Goal: Contribute content: Contribute content

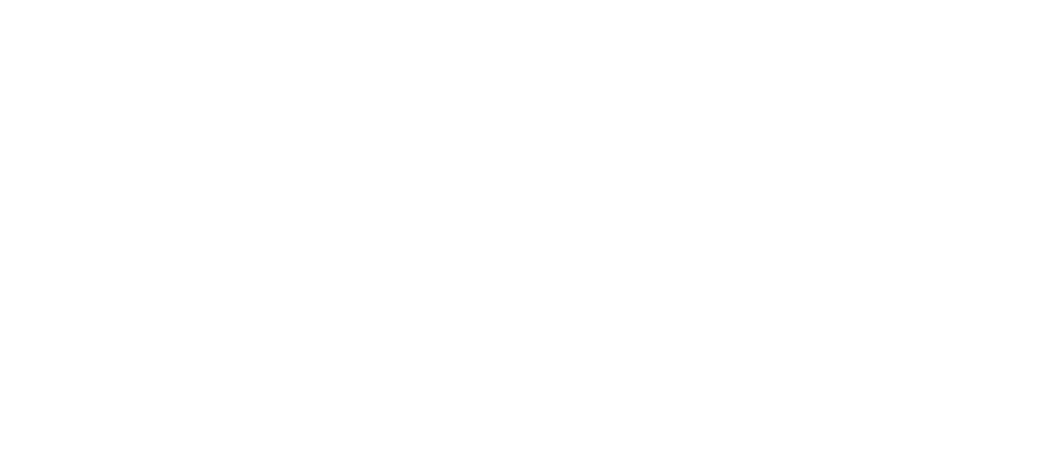
click at [585, 0] on html at bounding box center [519, 0] width 1039 height 0
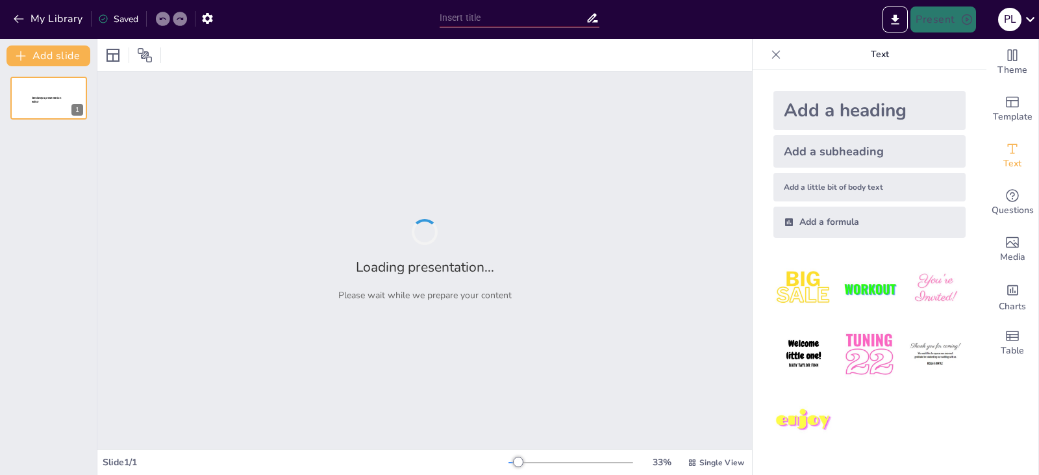
type input "Estudio de Caso: Edificio de Posgrado en la UTN y su Estructura Prefabricada"
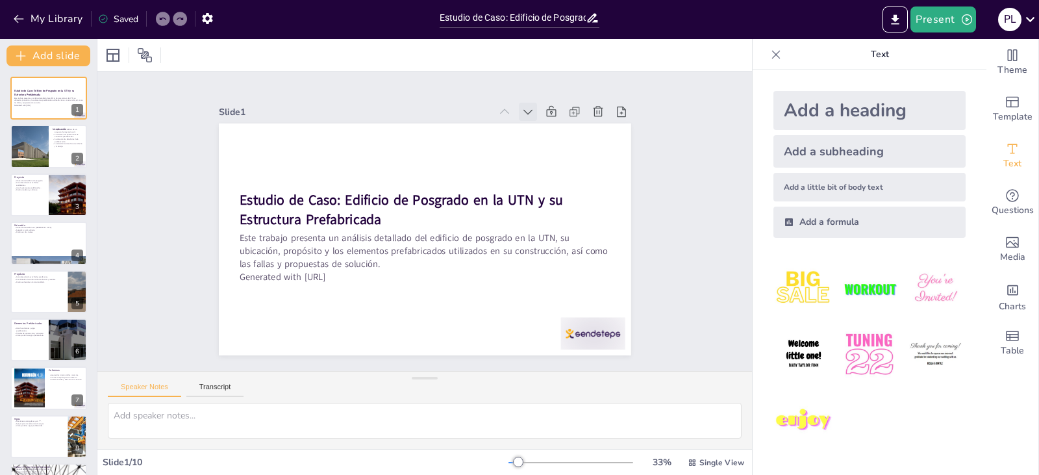
click at [522, 105] on icon at bounding box center [527, 111] width 13 height 13
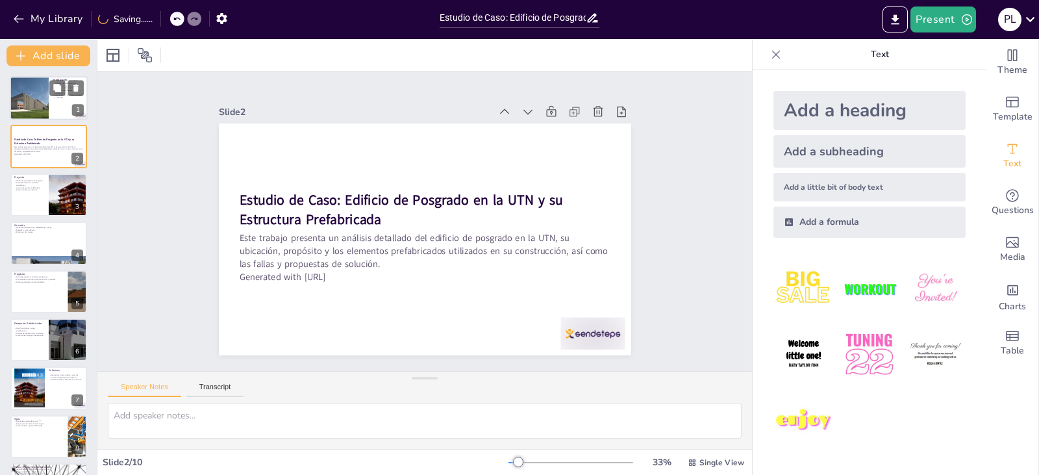
click at [21, 103] on div at bounding box center [29, 98] width 66 height 44
type textarea "Este análisis se centra en un proyecto específico que utiliza elementos prefabr…"
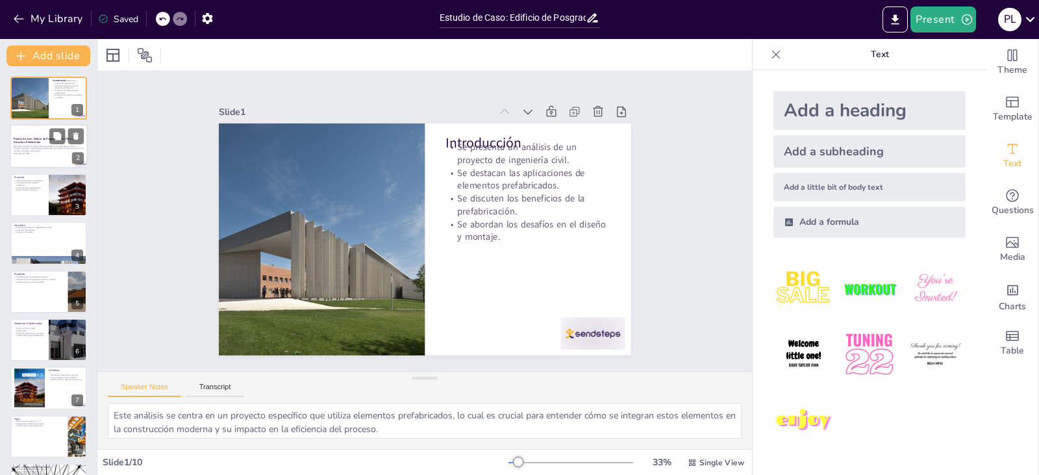
click at [45, 133] on div at bounding box center [49, 147] width 78 height 44
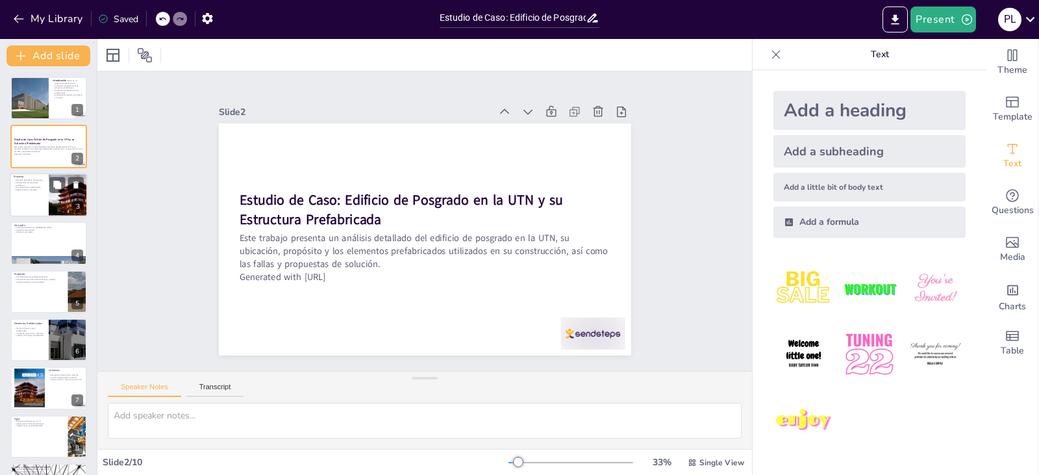
click at [34, 181] on p "Ubicación del edificio de posgrado." at bounding box center [29, 180] width 31 height 3
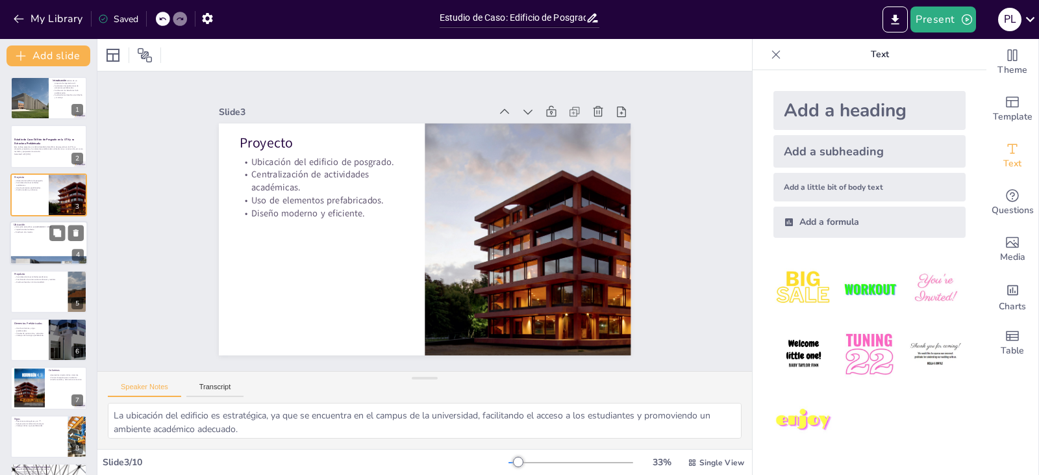
click at [38, 234] on div at bounding box center [49, 243] width 78 height 44
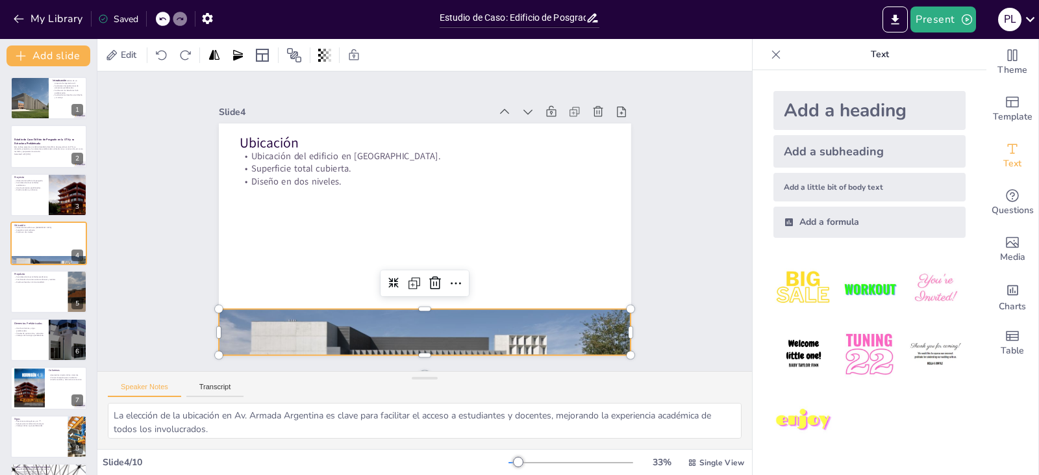
click at [366, 308] on div at bounding box center [413, 331] width 438 height 316
click at [45, 283] on div at bounding box center [49, 291] width 78 height 44
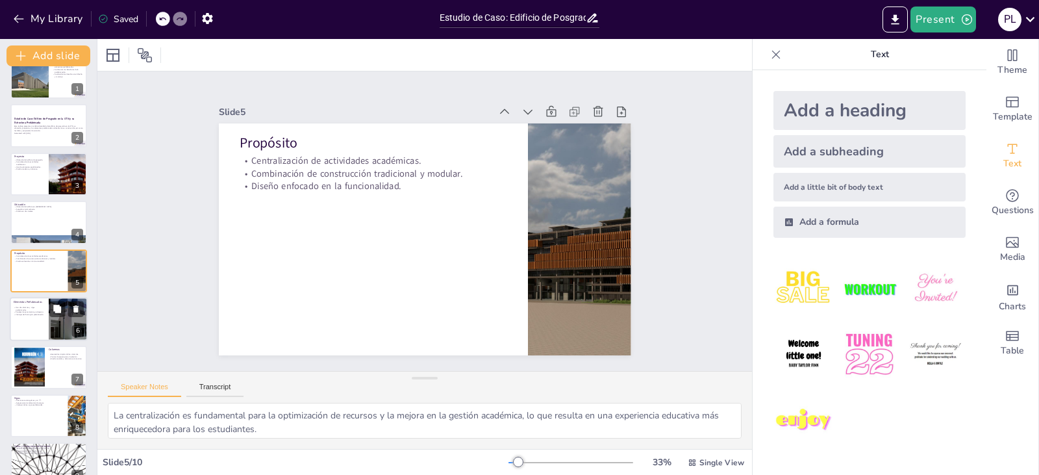
click at [49, 320] on div at bounding box center [68, 319] width 89 height 44
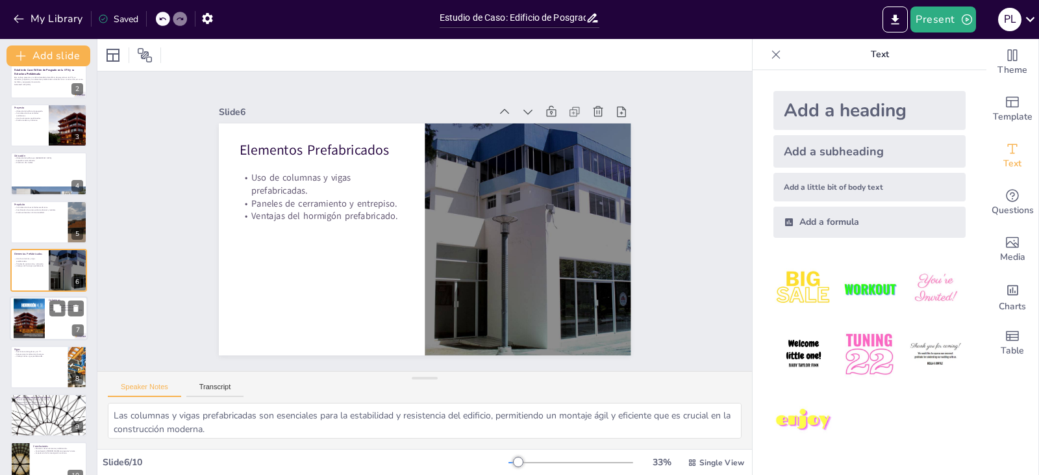
scroll to position [90, 0]
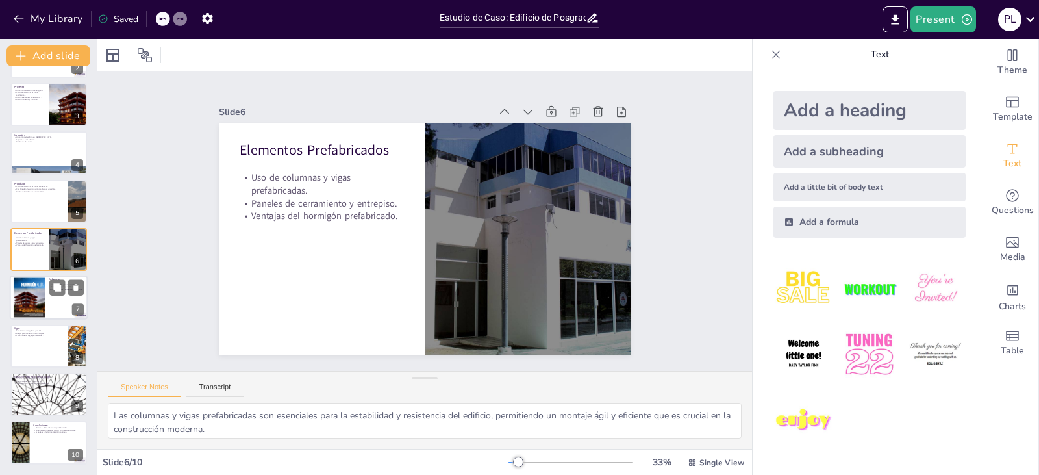
click at [36, 290] on div at bounding box center [29, 298] width 31 height 40
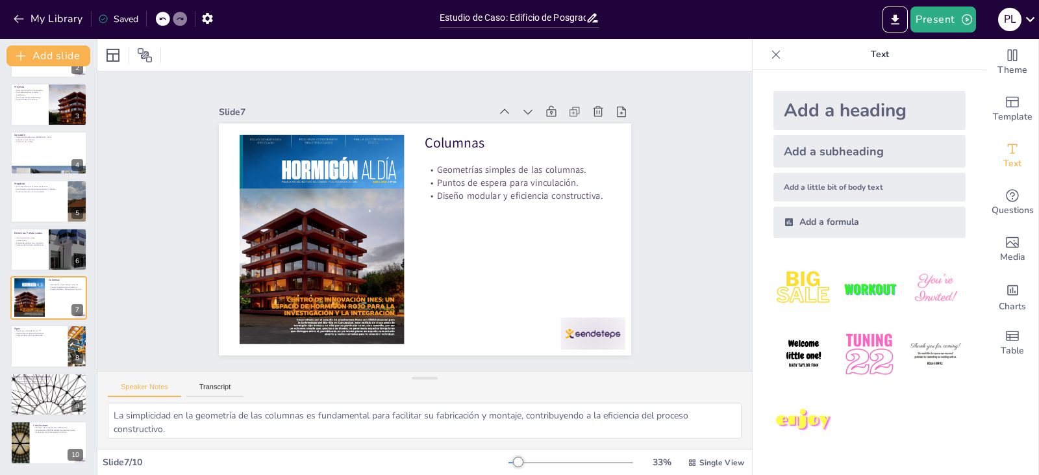
click at [40, 321] on div "Introducción Se presenta un análisis de un proyecto de ingeniería civil. Se des…" at bounding box center [48, 225] width 97 height 478
click at [38, 331] on p "Apoyos para transferencia de cargas." at bounding box center [39, 332] width 51 height 3
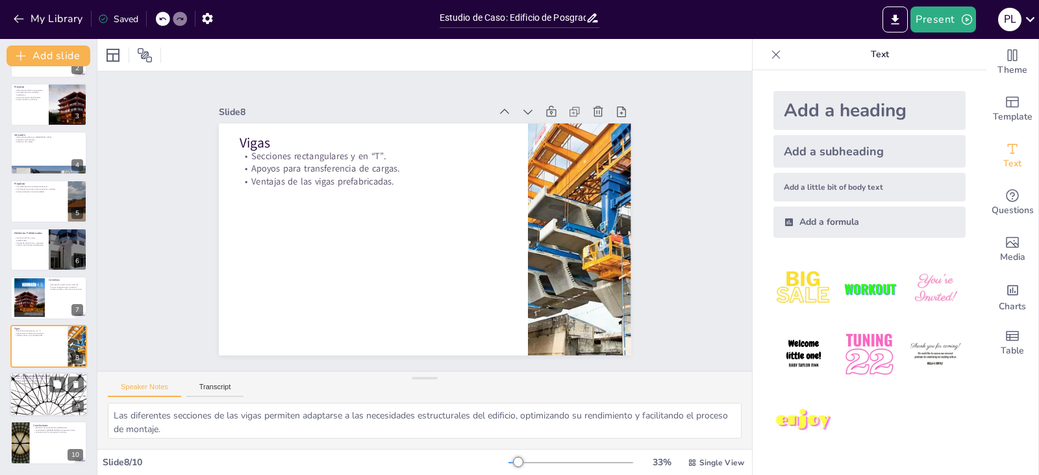
click at [41, 392] on div at bounding box center [49, 394] width 78 height 44
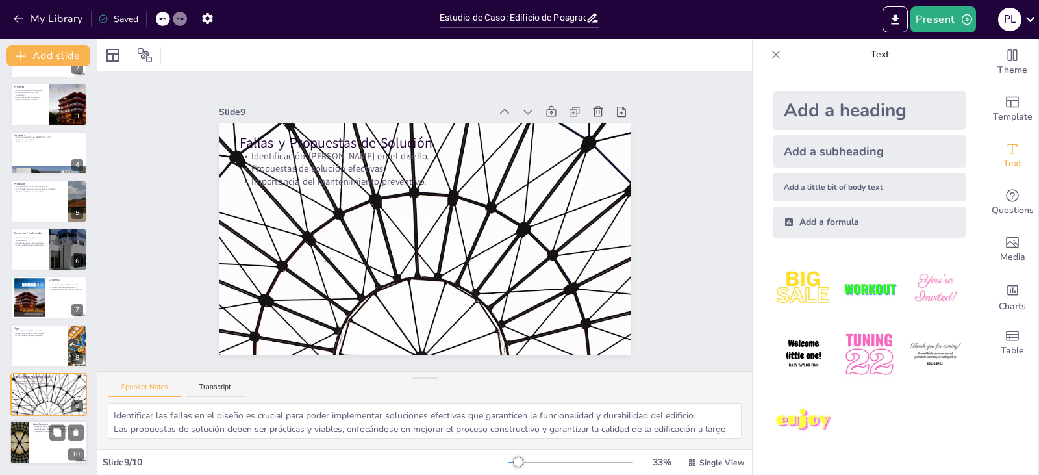
click at [38, 421] on div "Conclusiones Eficiencia de los elementos prefabricados. Consideración [PERSON_N…" at bounding box center [49, 421] width 78 height 0
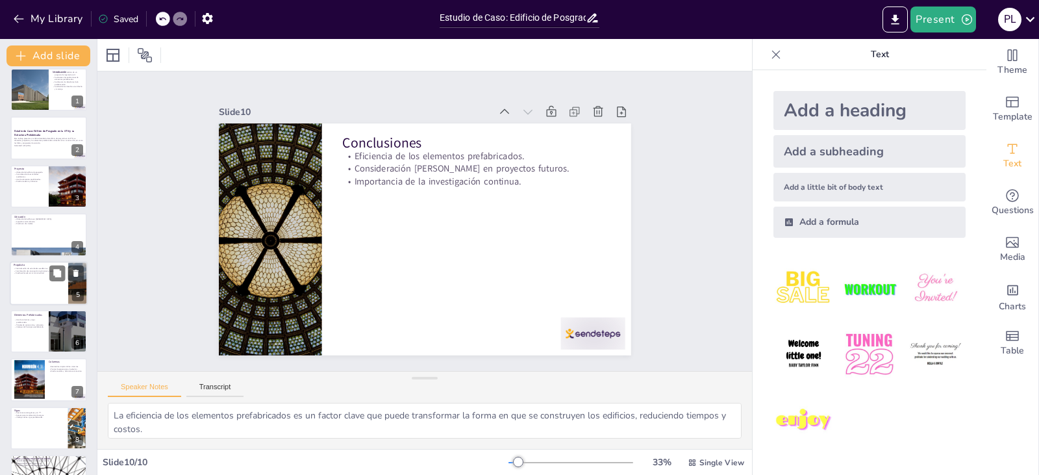
scroll to position [0, 0]
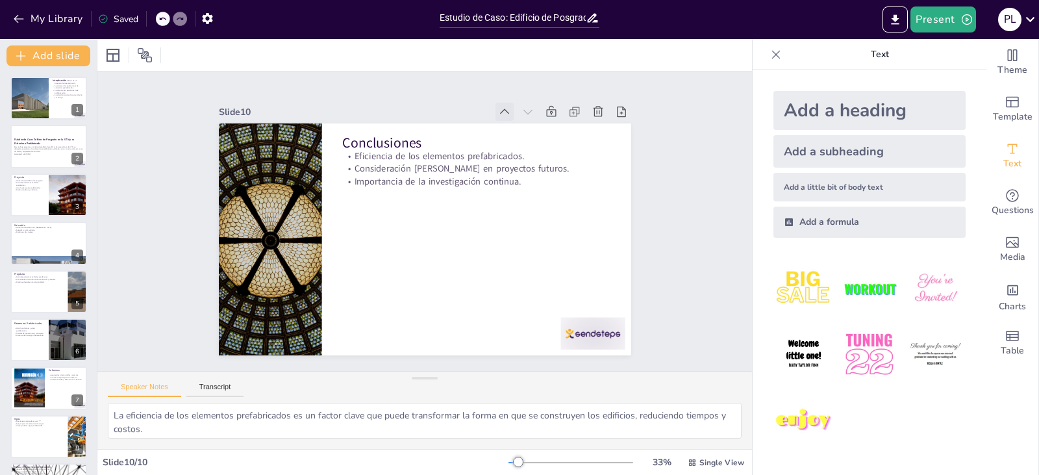
click at [499, 105] on icon at bounding box center [504, 111] width 13 height 13
click at [527, 134] on icon at bounding box center [535, 142] width 16 height 16
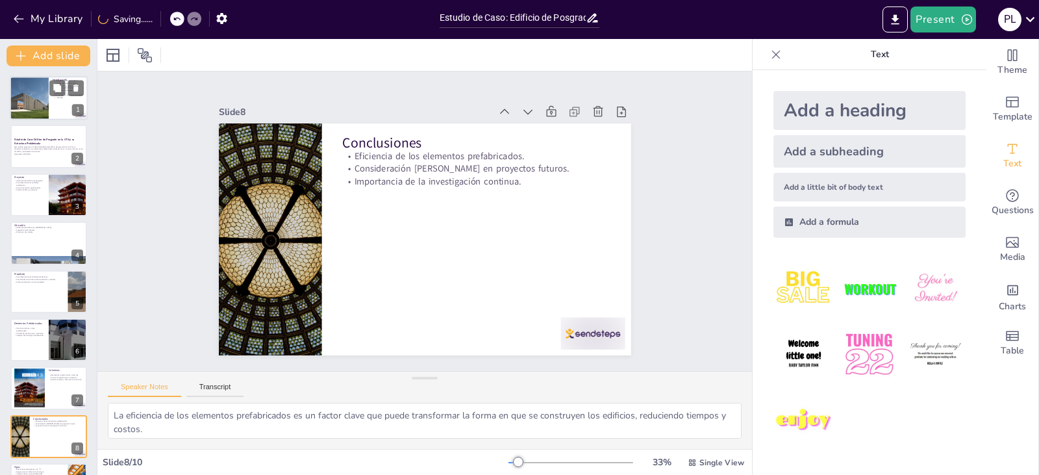
click at [47, 100] on div at bounding box center [29, 98] width 66 height 44
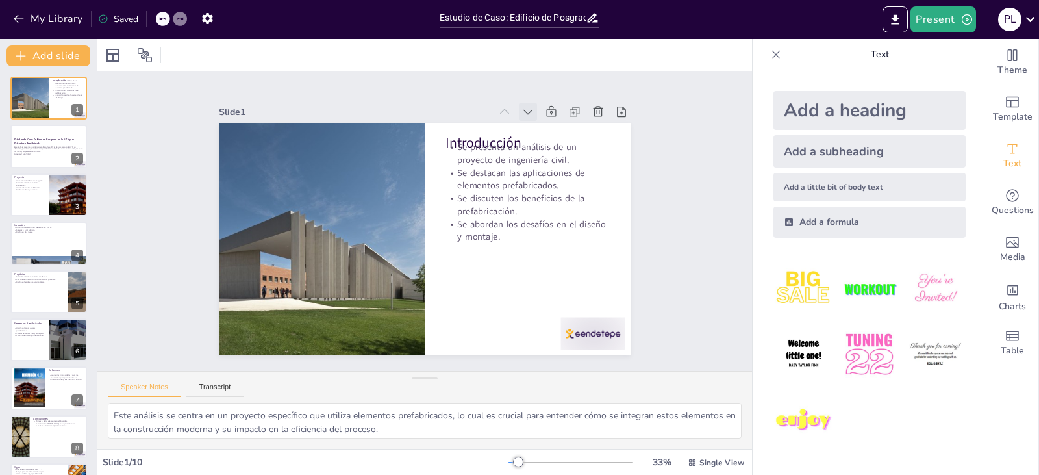
click at [532, 116] on icon at bounding box center [539, 123] width 14 height 14
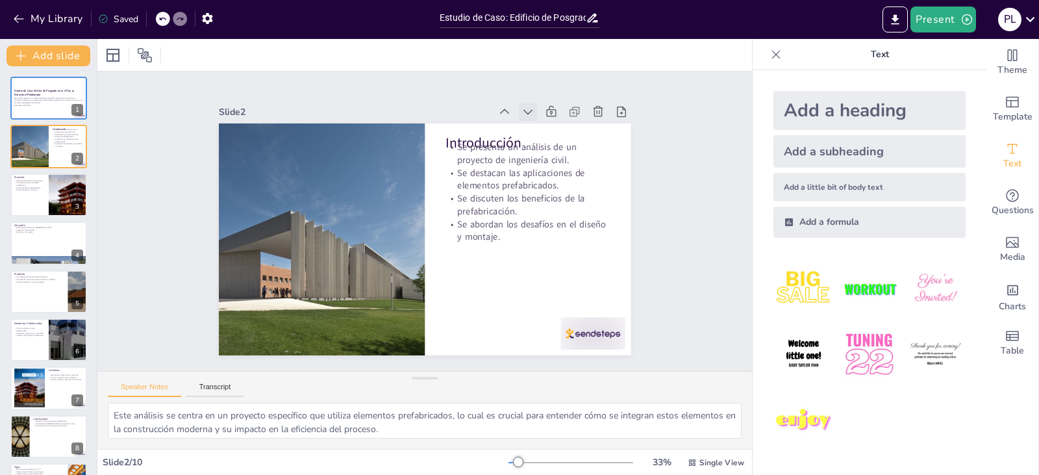
click at [544, 132] on icon at bounding box center [549, 135] width 10 height 6
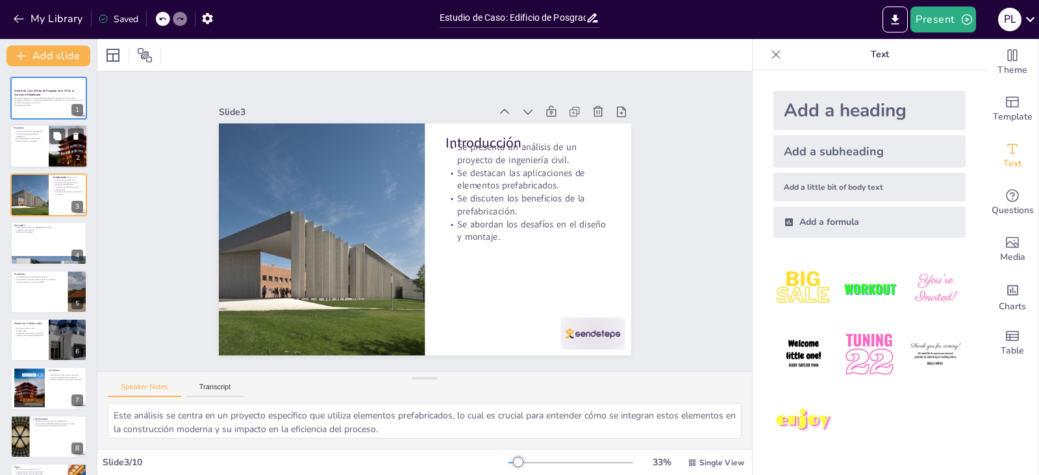
click at [44, 138] on p "Uso de elementos prefabricados." at bounding box center [29, 139] width 31 height 3
type textarea "La ubicación del edificio es estratégica, ya que se encuentra en el campus de l…"
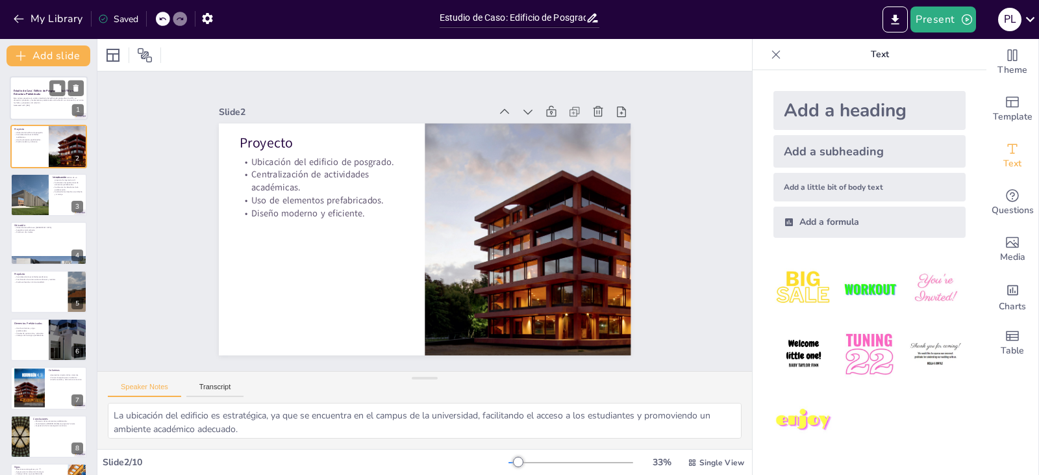
click at [45, 98] on p "Este trabajo presenta un análisis detallado del edificio de posgrado en la UTN,…" at bounding box center [49, 100] width 70 height 7
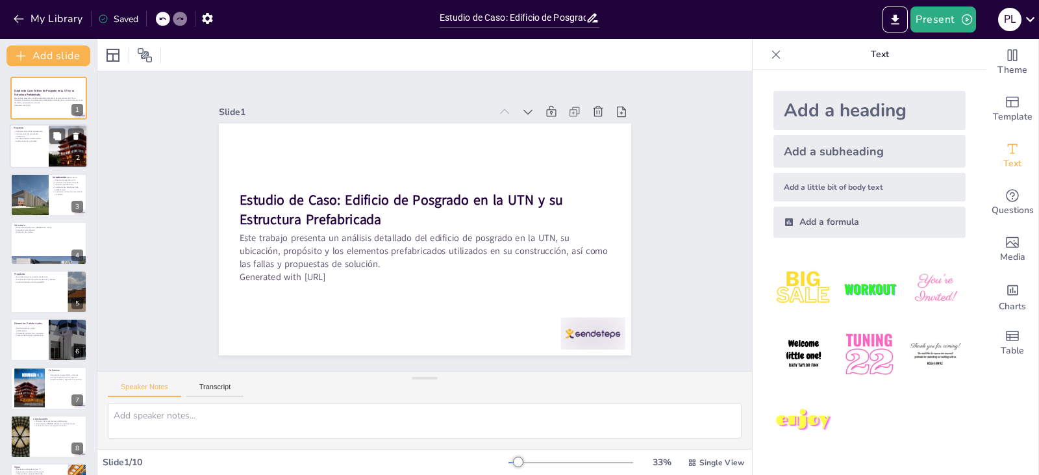
click at [44, 153] on div at bounding box center [49, 147] width 78 height 44
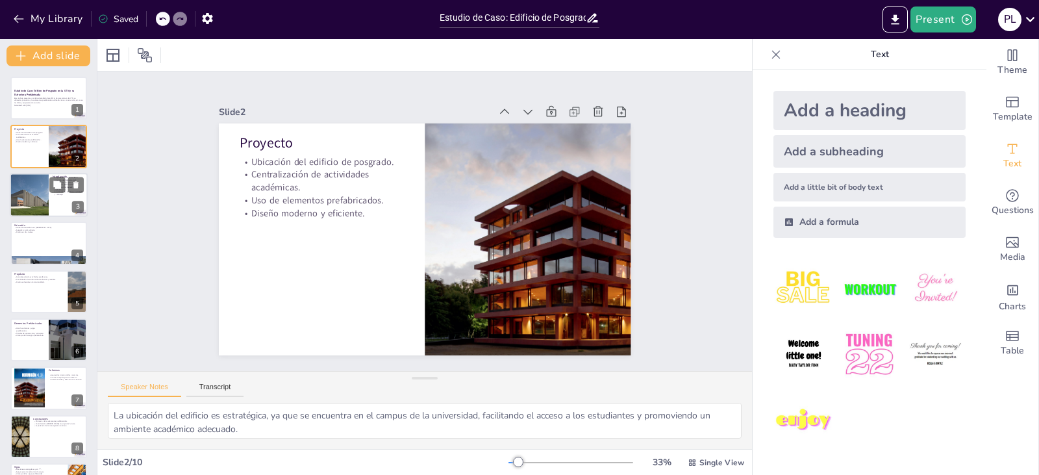
click at [30, 177] on div at bounding box center [29, 195] width 66 height 44
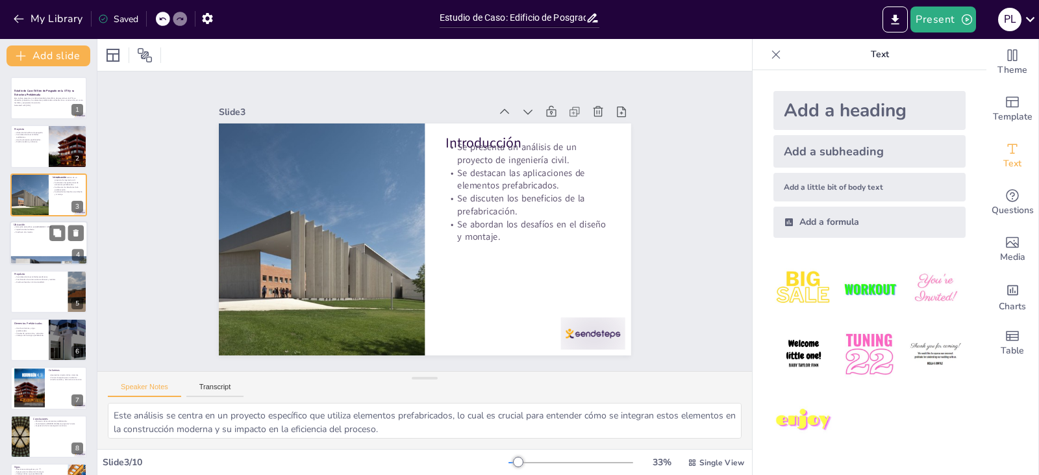
click at [36, 229] on p "Superficie total cubierta." at bounding box center [49, 230] width 70 height 3
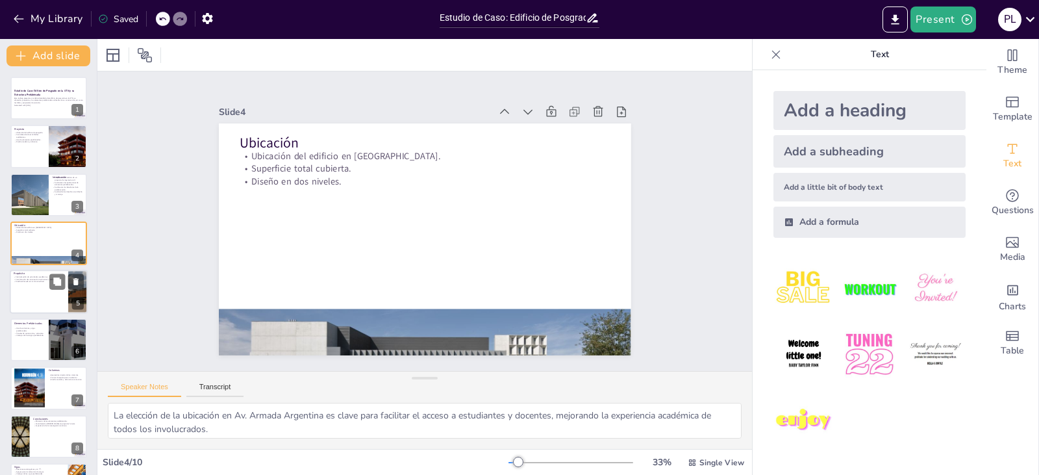
click at [33, 281] on p "Diseño enfocado en la funcionalidad." at bounding box center [39, 281] width 51 height 3
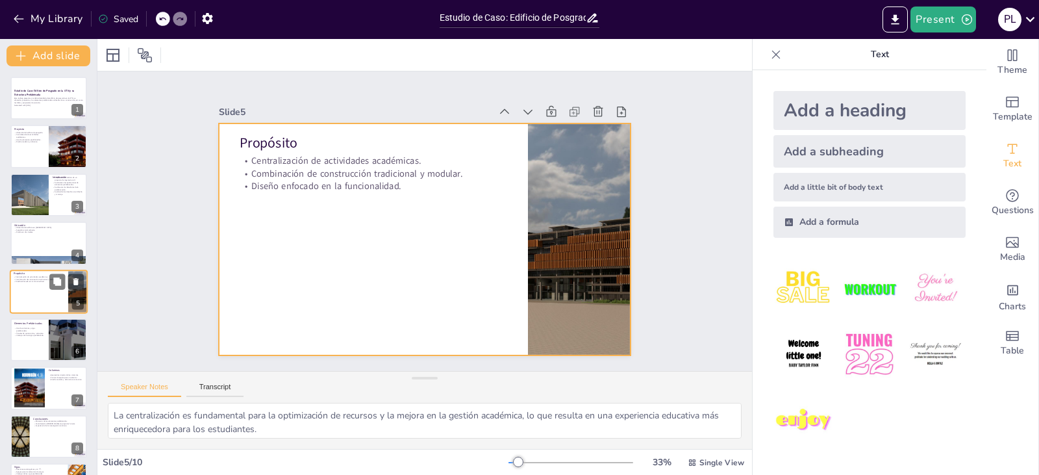
scroll to position [21, 0]
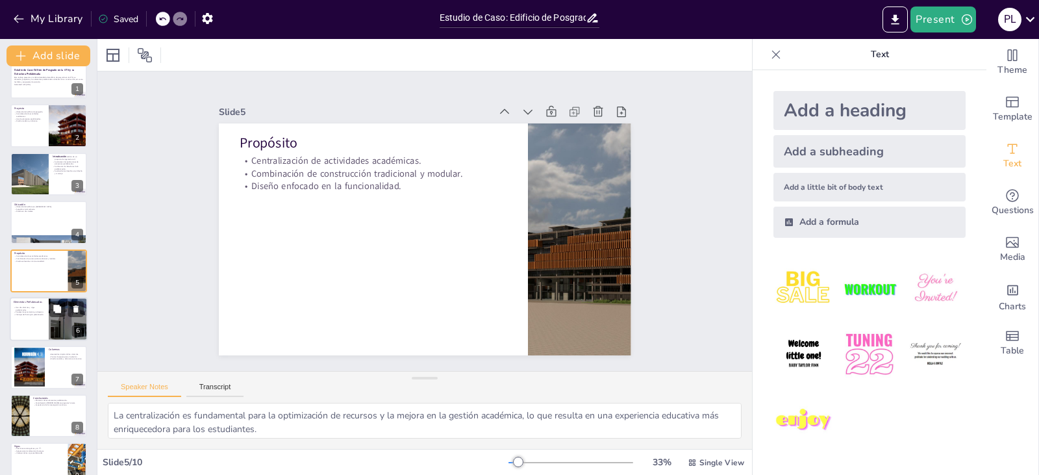
click at [40, 315] on p "Ventajas del hormigón prefabricado." at bounding box center [29, 314] width 31 height 3
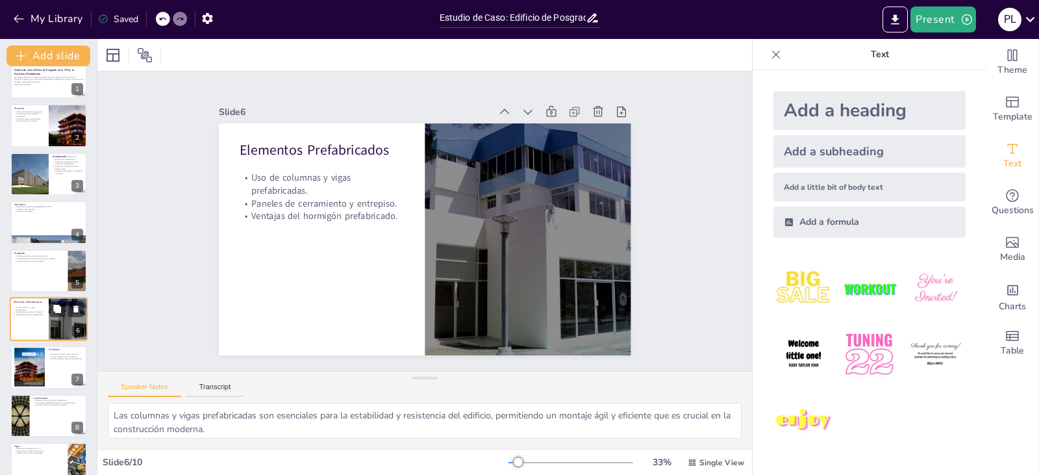
scroll to position [69, 0]
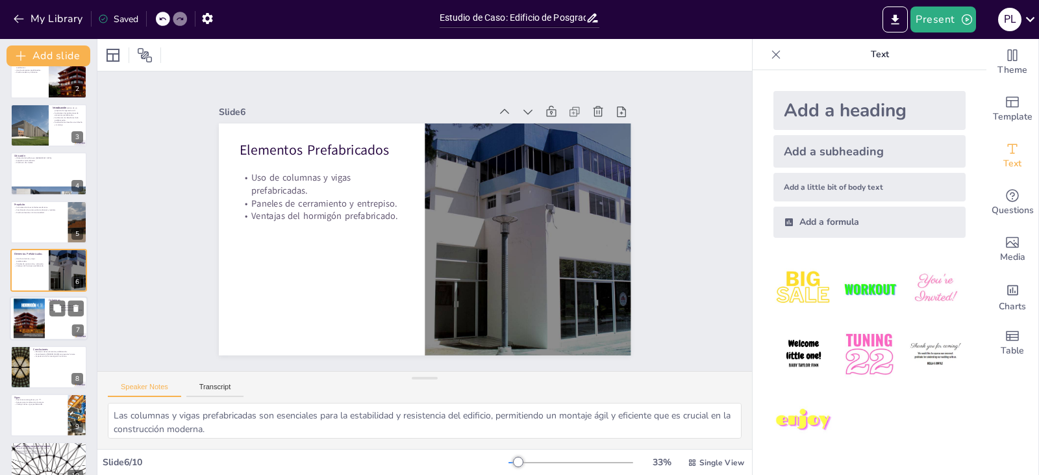
click at [56, 332] on div at bounding box center [49, 319] width 78 height 44
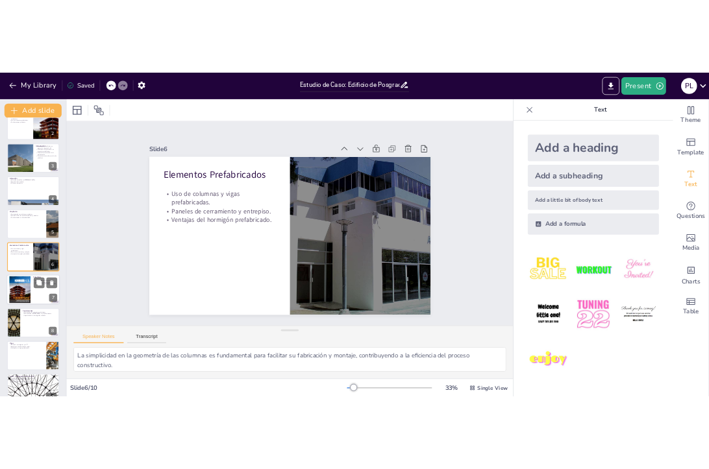
scroll to position [90, 0]
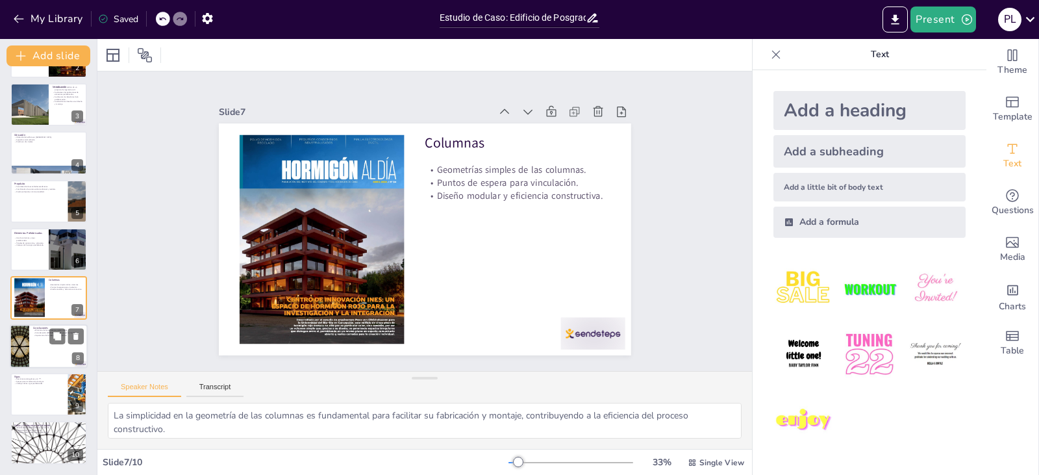
click at [52, 345] on div at bounding box center [49, 346] width 78 height 44
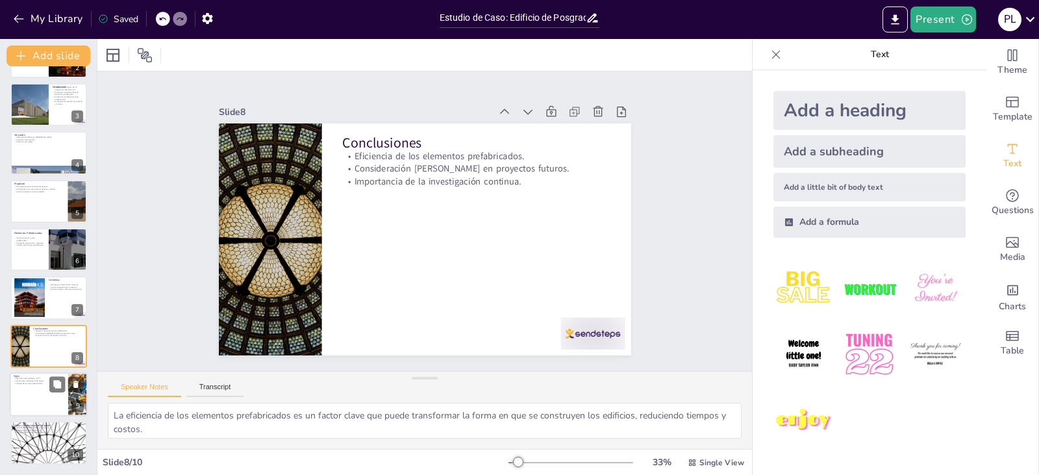
click at [40, 379] on p "Secciones rectangulares y en “T”." at bounding box center [39, 378] width 51 height 3
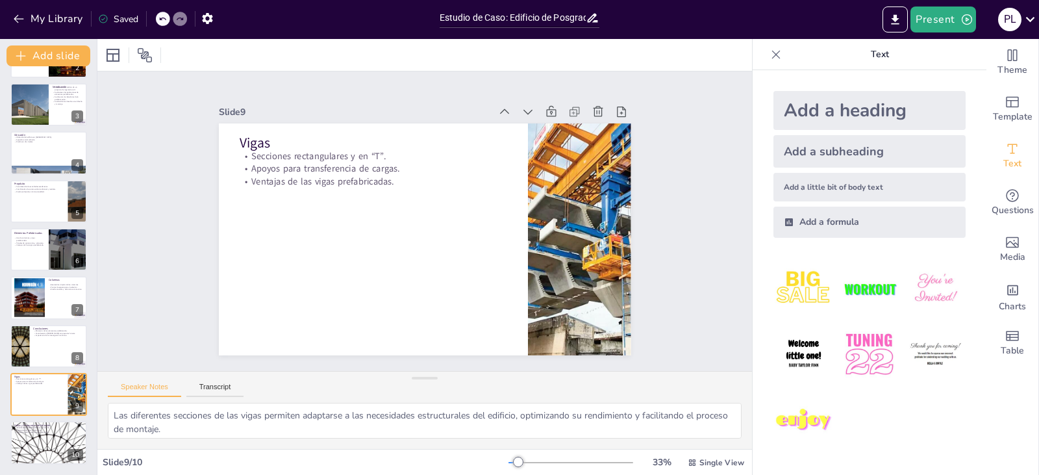
click at [32, 418] on div "Estudio de Caso: Edificio de Posgrado en la UTN y su Estructura Prefabricada Es…" at bounding box center [48, 225] width 97 height 478
click at [27, 438] on div at bounding box center [49, 443] width 78 height 44
type textarea "Identificar las fallas en el diseño es crucial para poder implementar solucione…"
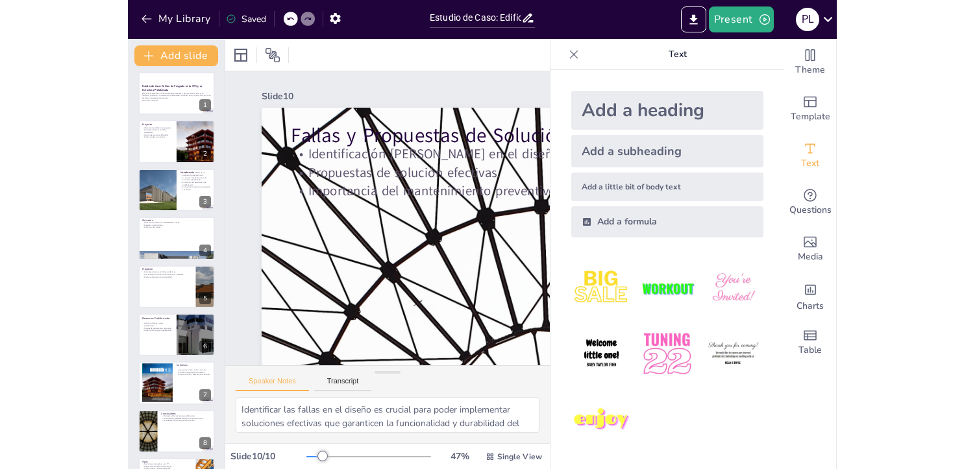
scroll to position [0, 0]
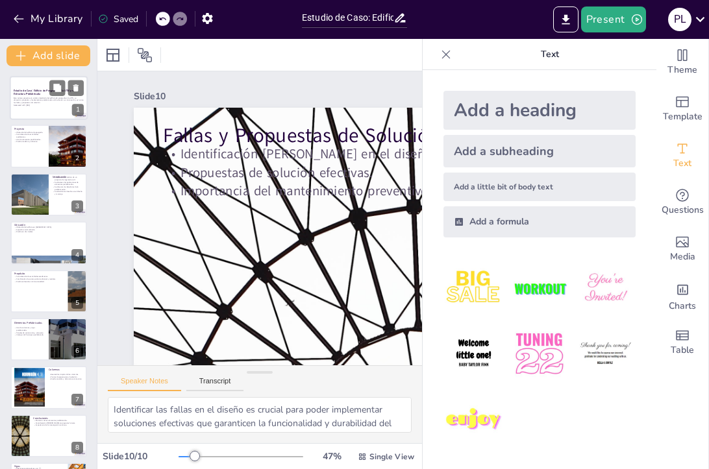
click at [31, 88] on div at bounding box center [49, 98] width 78 height 44
